Goal: Check status: Check status

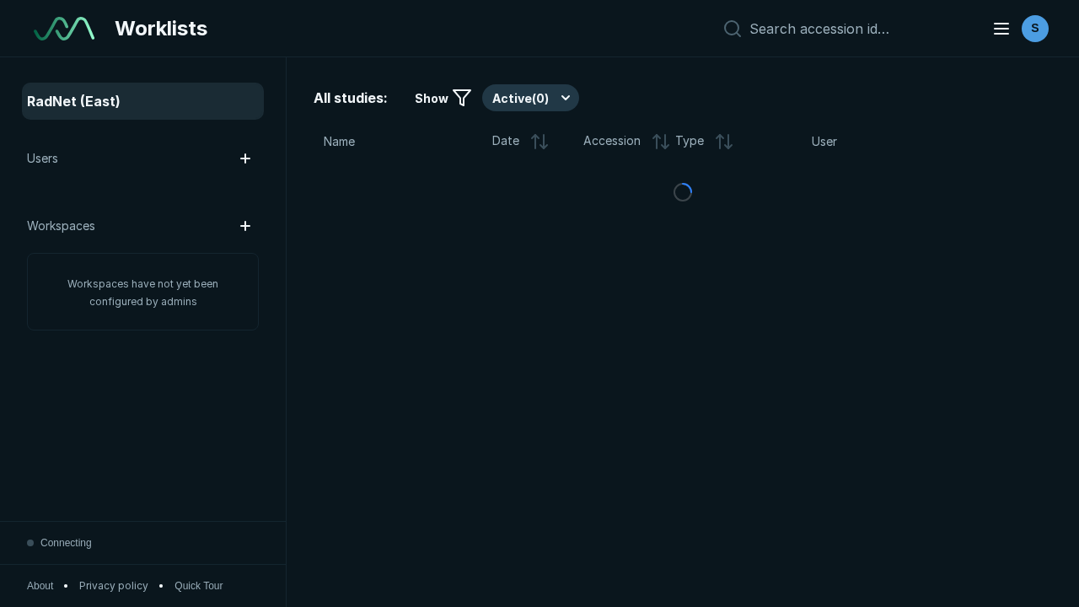
scroll to position [4335, 5464]
